Goal: Transaction & Acquisition: Subscribe to service/newsletter

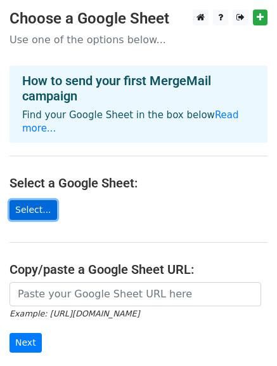
click at [35, 200] on link "Select..." at bounding box center [34, 210] width 48 height 20
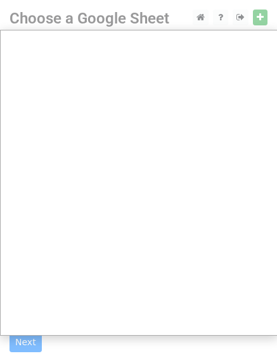
click at [262, 18] on div at bounding box center [138, 254] width 277 height 508
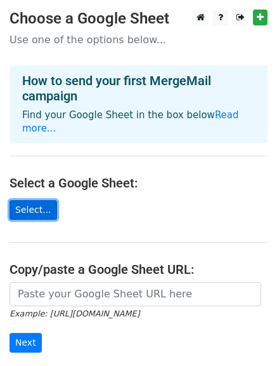
click at [29, 200] on link "Select..." at bounding box center [34, 210] width 48 height 20
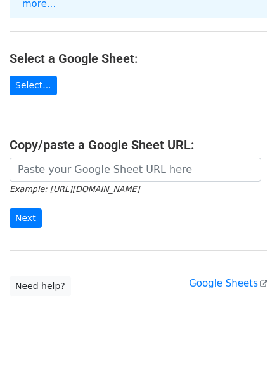
scroll to position [127, 0]
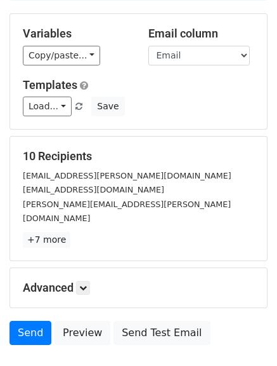
scroll to position [178, 0]
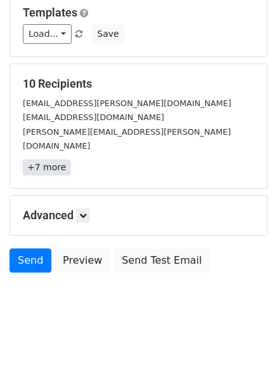
click at [29, 159] on link "+7 more" at bounding box center [47, 167] width 48 height 16
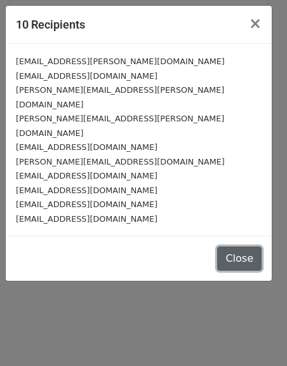
click at [242, 246] on button "Close" at bounding box center [239, 258] width 44 height 24
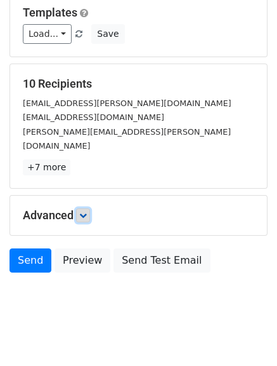
click at [83, 211] on icon at bounding box center [83, 215] width 8 height 8
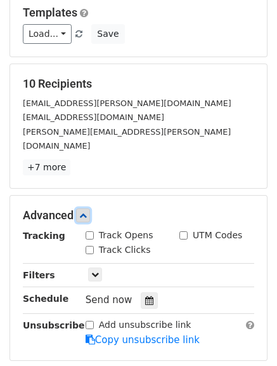
click at [83, 211] on icon at bounding box center [83, 215] width 8 height 8
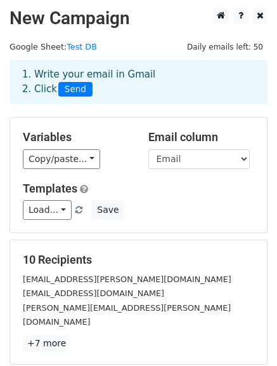
scroll to position [0, 0]
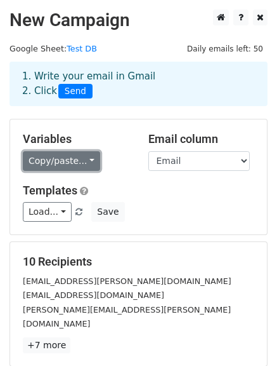
click at [78, 162] on link "Copy/paste..." at bounding box center [61, 161] width 77 height 20
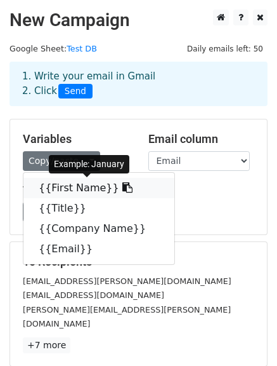
click at [72, 187] on link "{{First Name}}" at bounding box center [98, 188] width 151 height 20
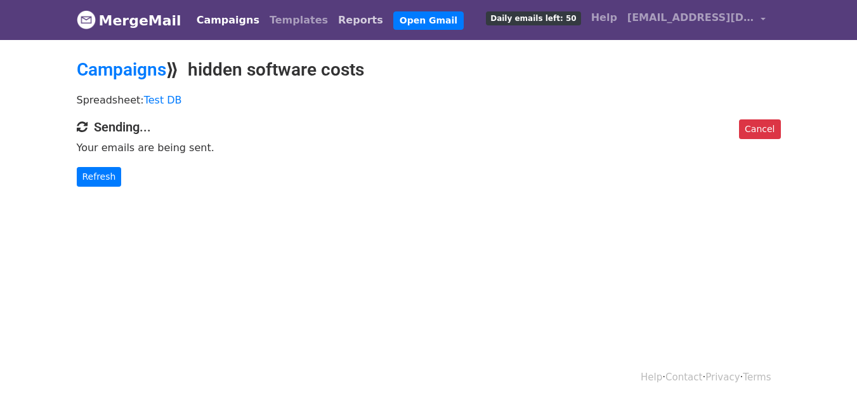
click at [333, 16] on link "Reports" at bounding box center [360, 20] width 55 height 25
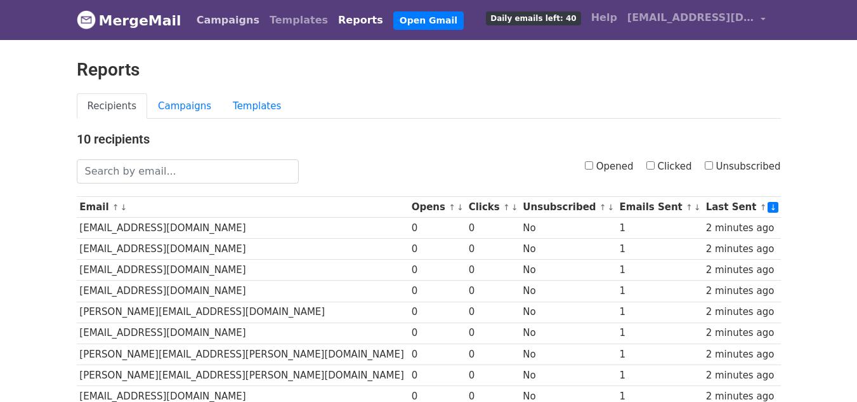
click at [213, 18] on link "Campaigns" at bounding box center [228, 20] width 73 height 25
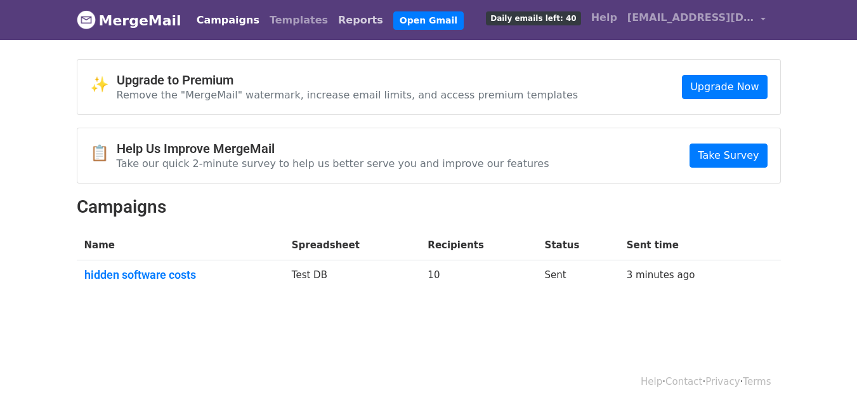
click at [333, 16] on link "Reports" at bounding box center [360, 20] width 55 height 25
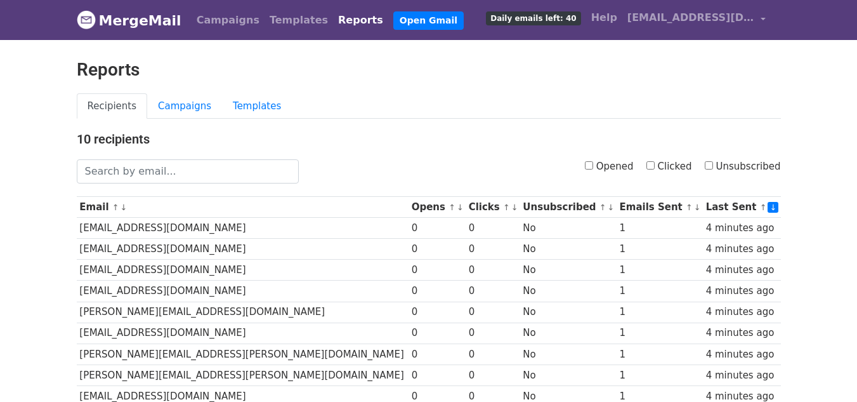
click at [333, 17] on link "Reports" at bounding box center [360, 20] width 55 height 25
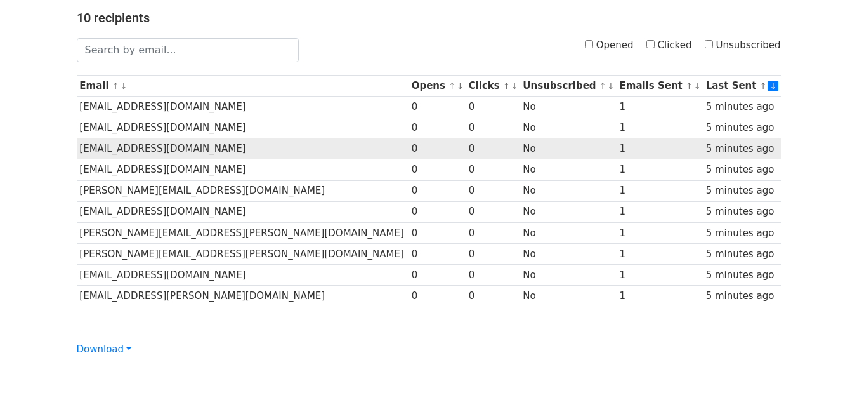
scroll to position [127, 0]
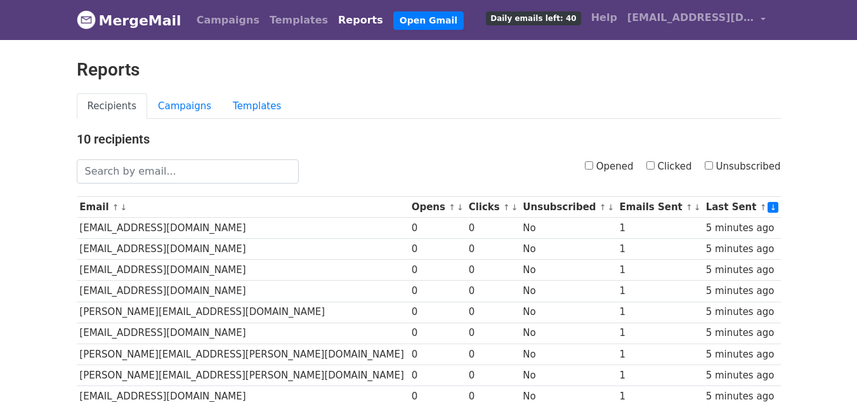
click at [130, 19] on link "MergeMail" at bounding box center [129, 20] width 105 height 27
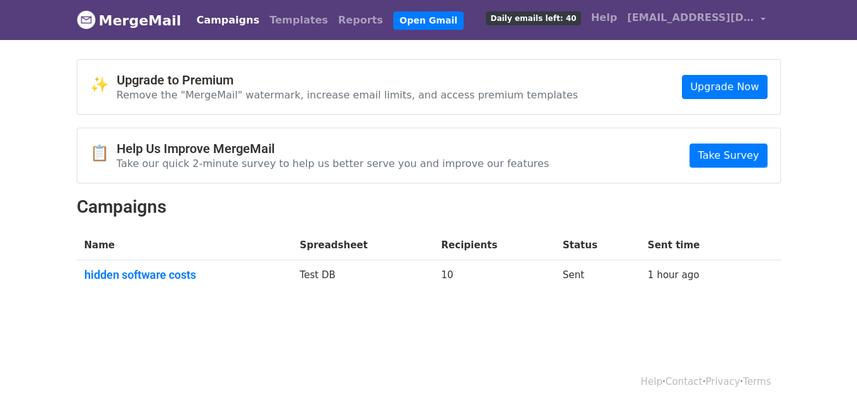
click at [209, 89] on p "Remove the "MergeMail" watermark, increase email limits, and access premium tem…" at bounding box center [348, 94] width 462 height 13
click at [213, 77] on h4 "Upgrade to Premium" at bounding box center [348, 79] width 462 height 15
click at [724, 89] on link "Upgrade Now" at bounding box center [724, 87] width 85 height 24
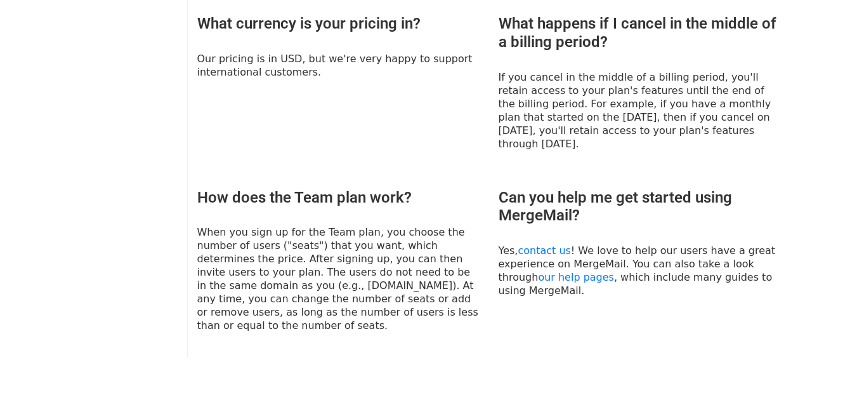
scroll to position [925, 0]
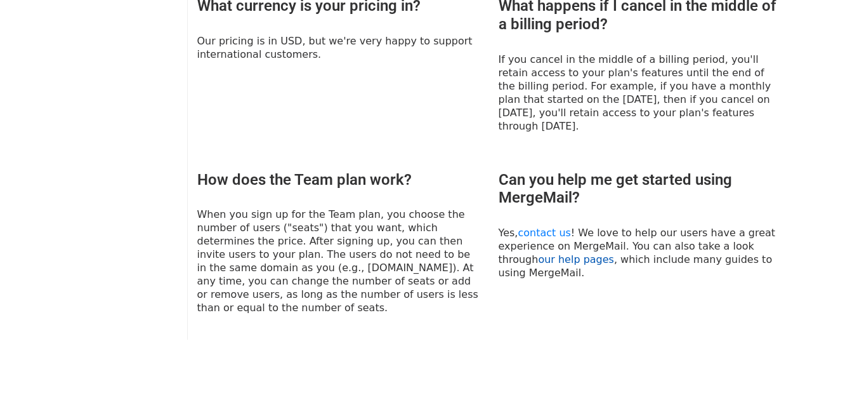
click at [540, 253] on link "our help pages" at bounding box center [576, 259] width 76 height 12
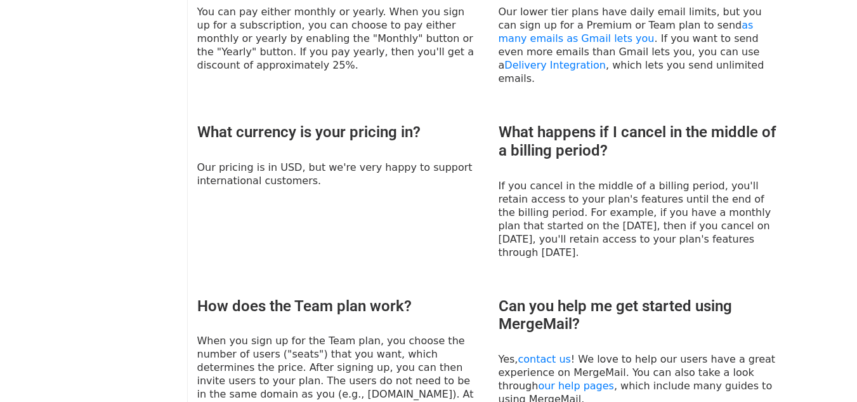
scroll to position [798, 0]
click at [552, 380] on link "our help pages" at bounding box center [576, 386] width 76 height 12
